Goal: Task Accomplishment & Management: Complete application form

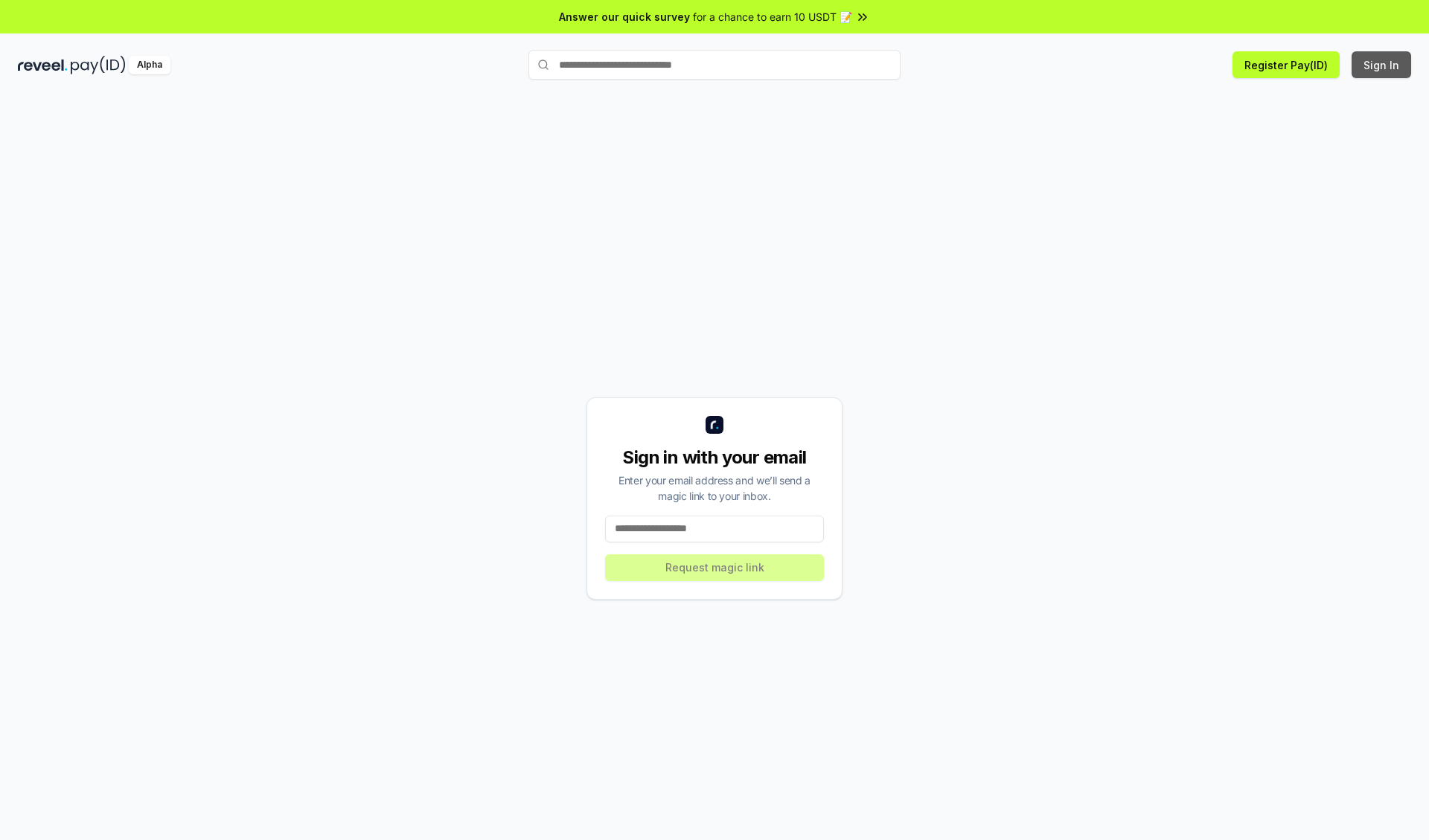
click at [1382, 65] on button "Sign In" at bounding box center [1381, 65] width 59 height 27
type input "**********"
click at [715, 567] on button "Request magic link" at bounding box center [714, 567] width 219 height 27
